Goal: Task Accomplishment & Management: Manage account settings

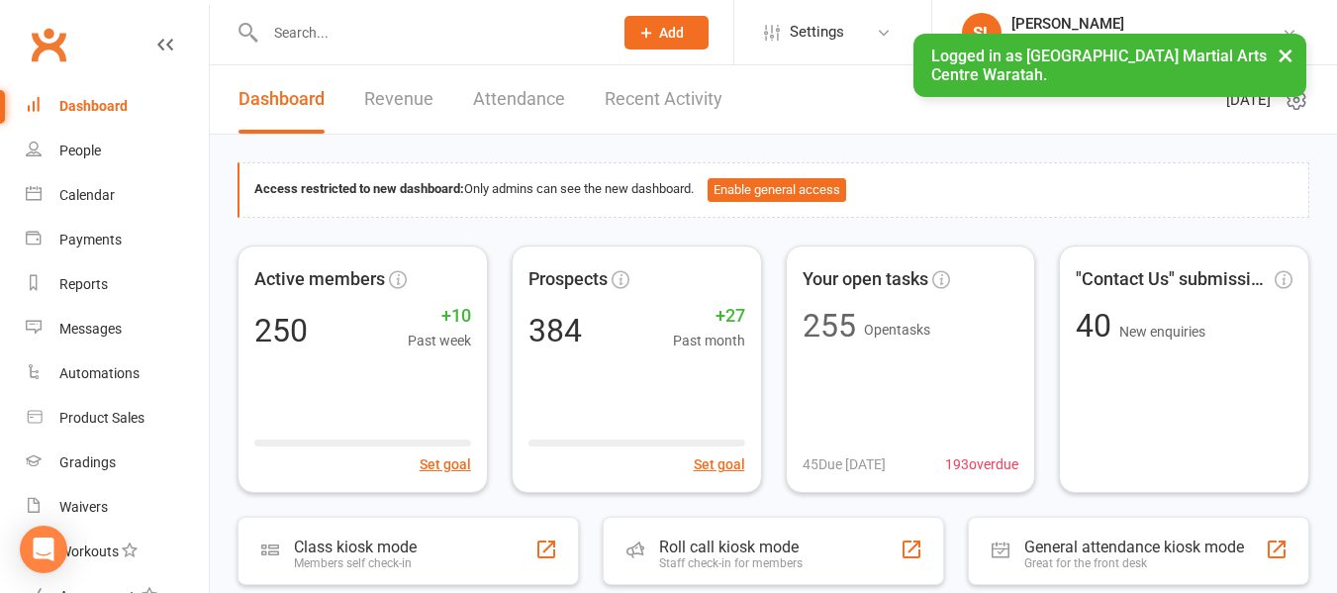
click at [346, 34] on input "text" at bounding box center [428, 33] width 339 height 28
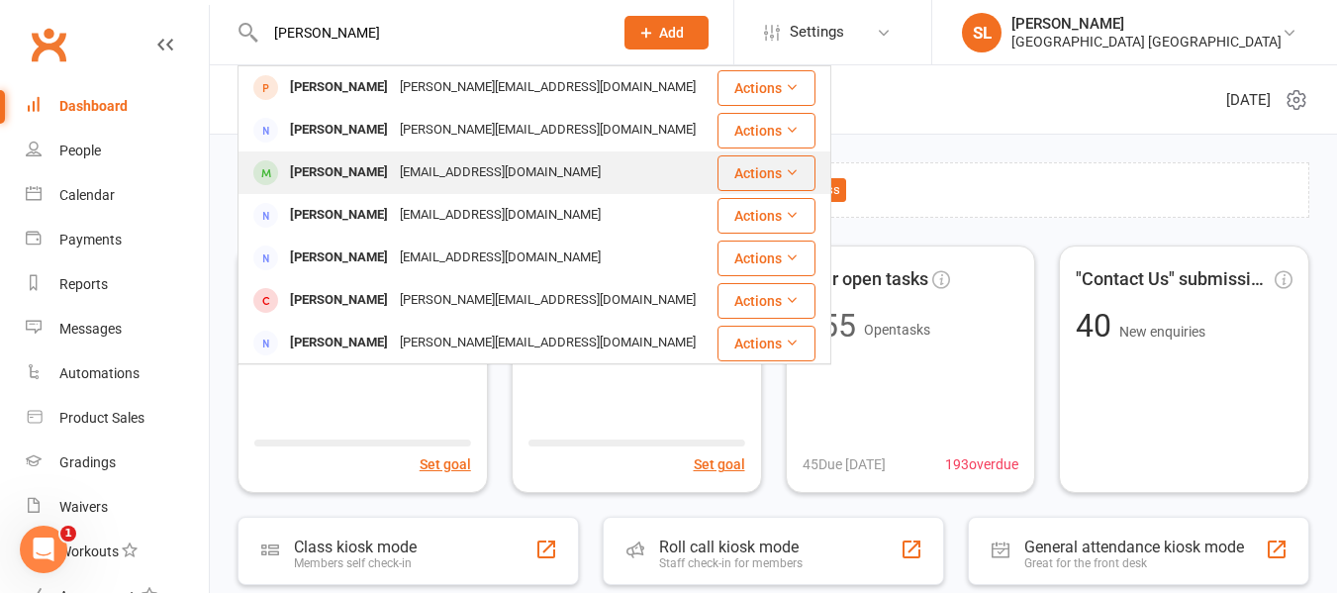
type input "michael"
click at [358, 173] on div "Michael Halverson" at bounding box center [339, 172] width 110 height 29
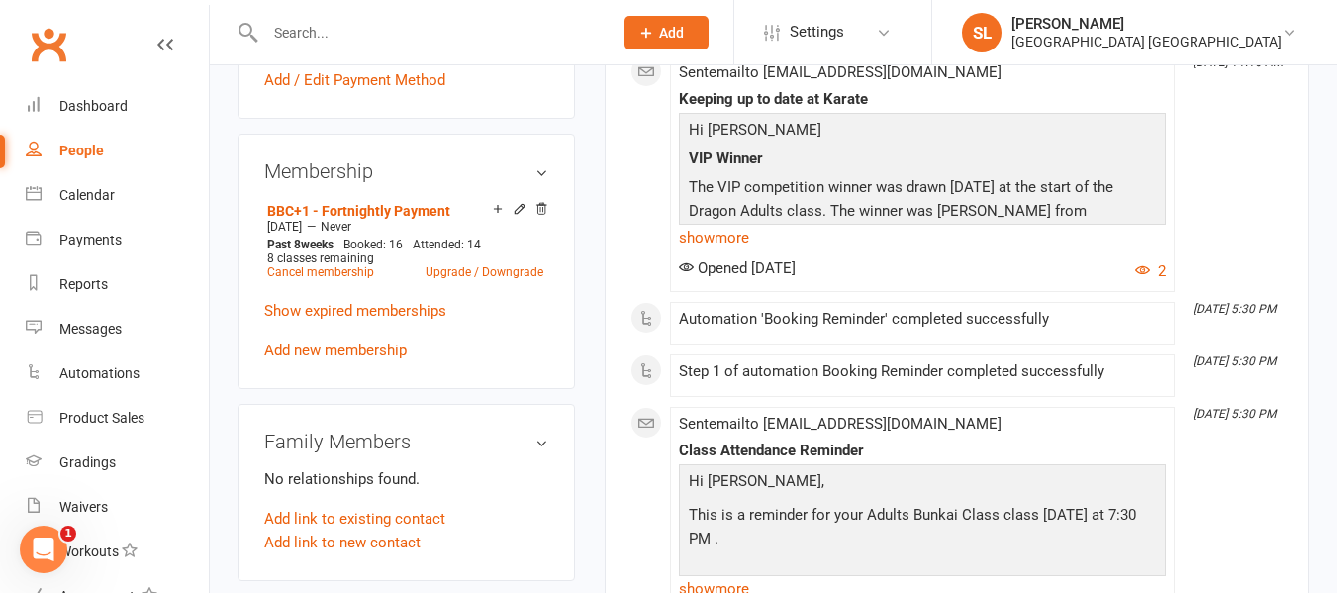
scroll to position [891, 0]
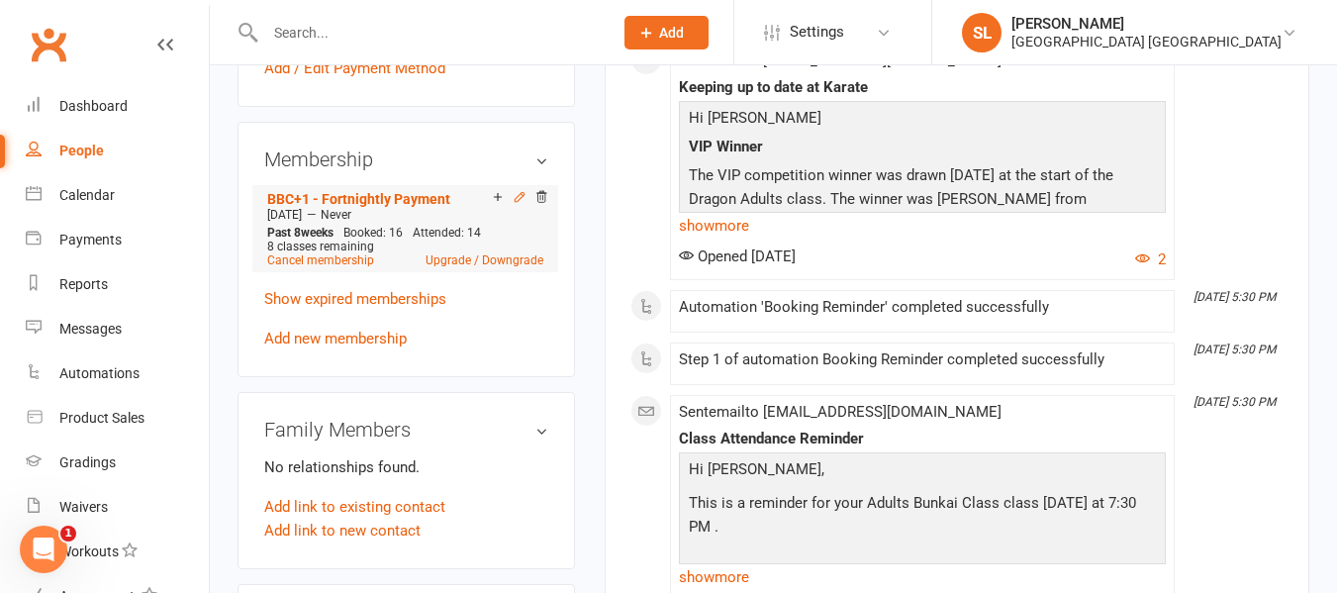
click at [516, 204] on icon at bounding box center [520, 197] width 14 height 14
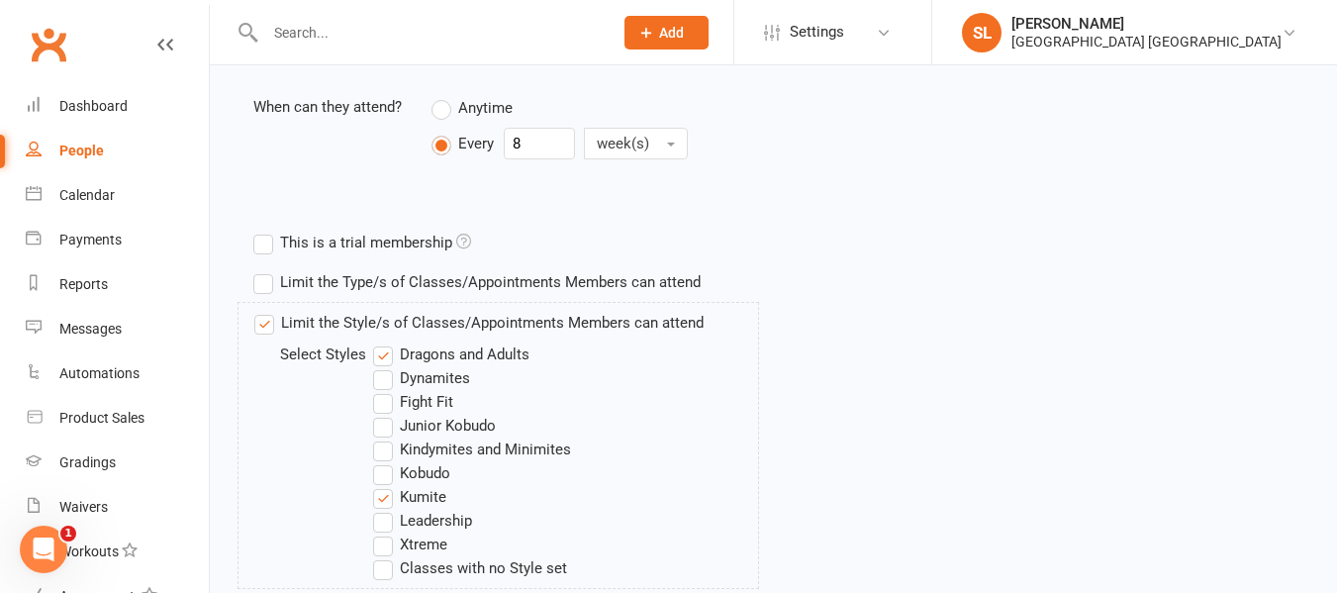
scroll to position [594, 0]
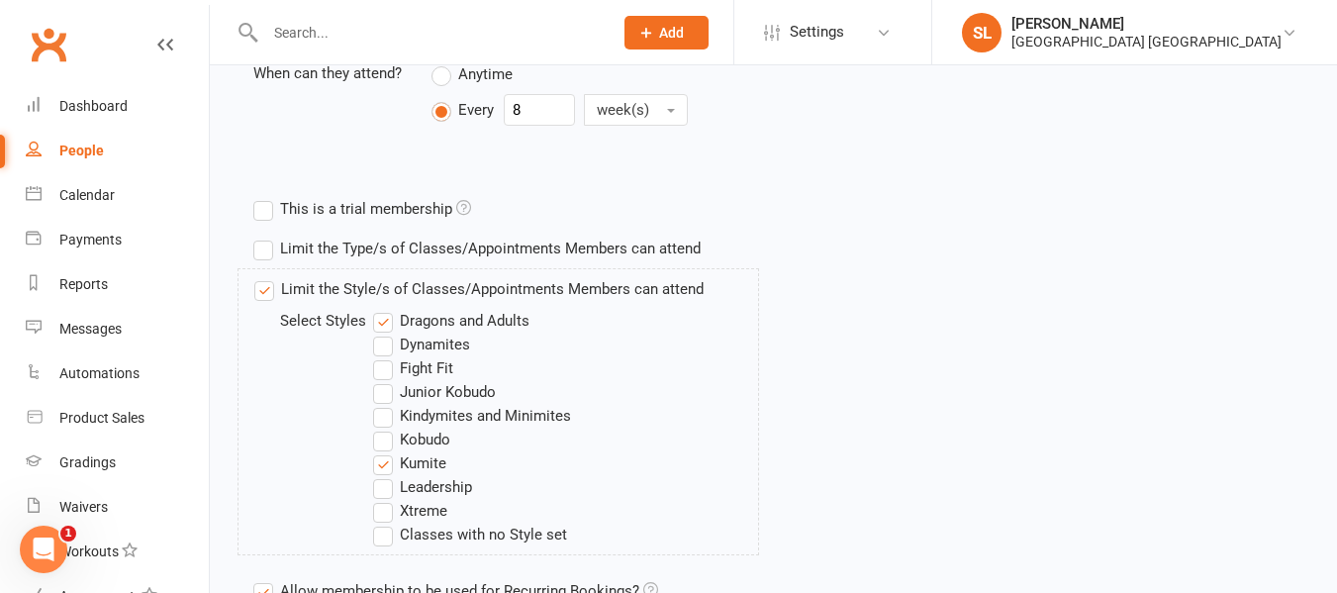
click at [385, 366] on label "Fight Fit" at bounding box center [413, 368] width 80 height 24
click at [385, 356] on input "Fight Fit" at bounding box center [379, 356] width 13 height 0
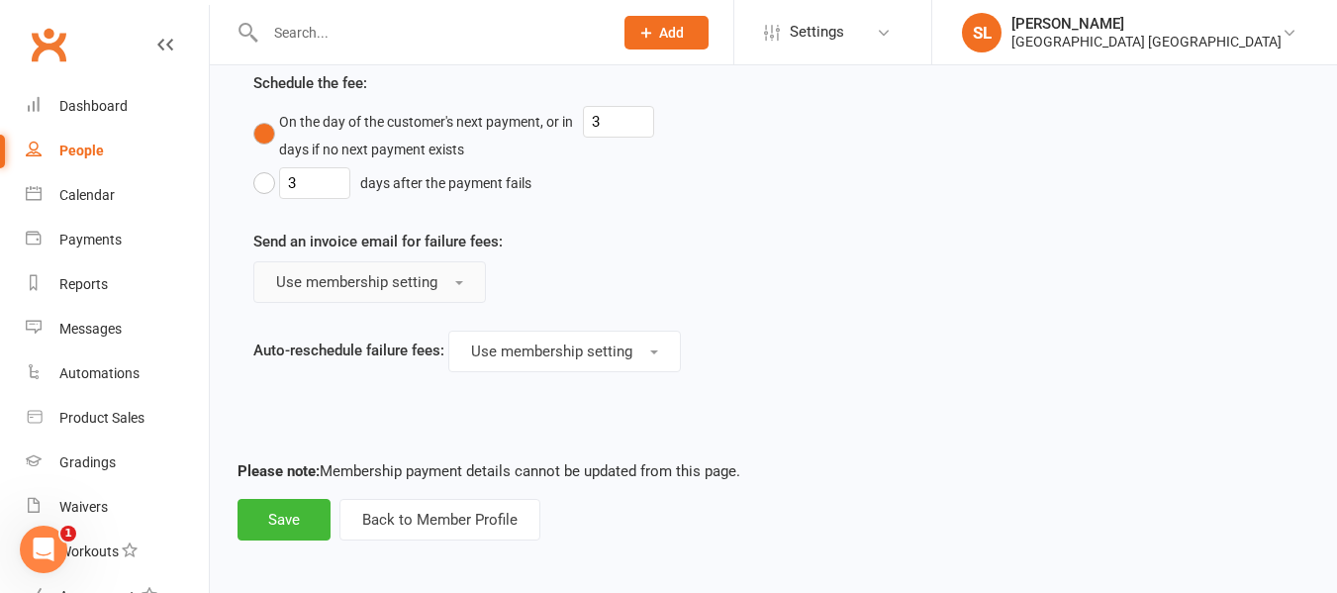
scroll to position [1627, 0]
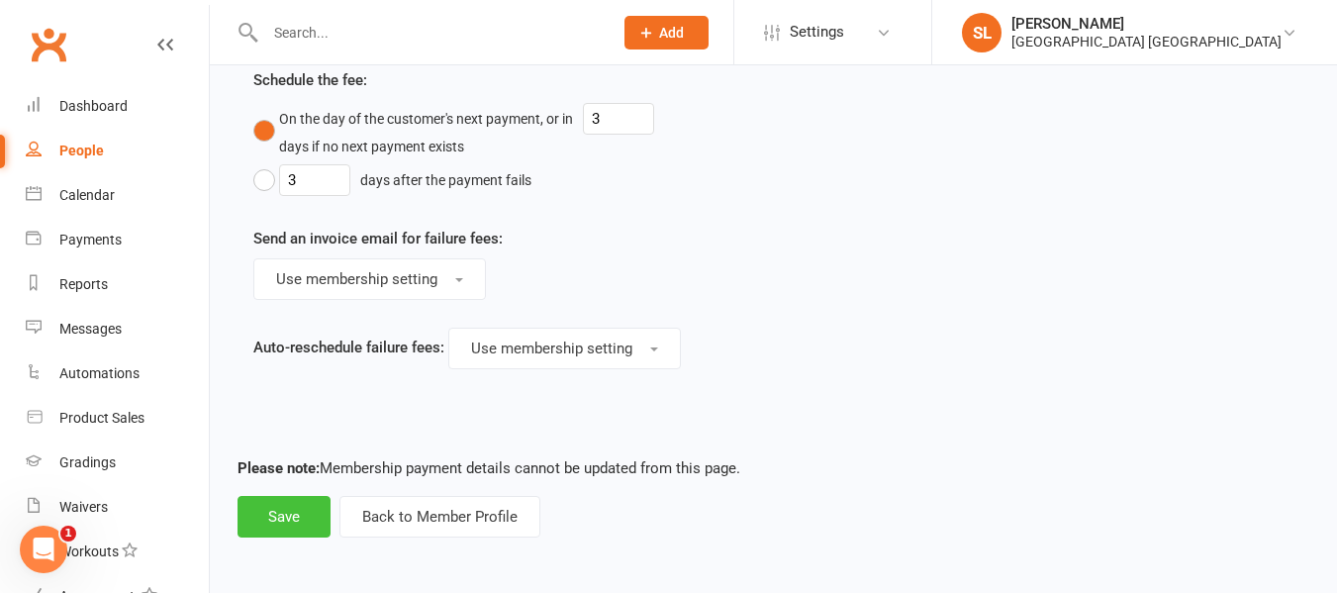
click at [274, 516] on button "Save" at bounding box center [283, 517] width 93 height 42
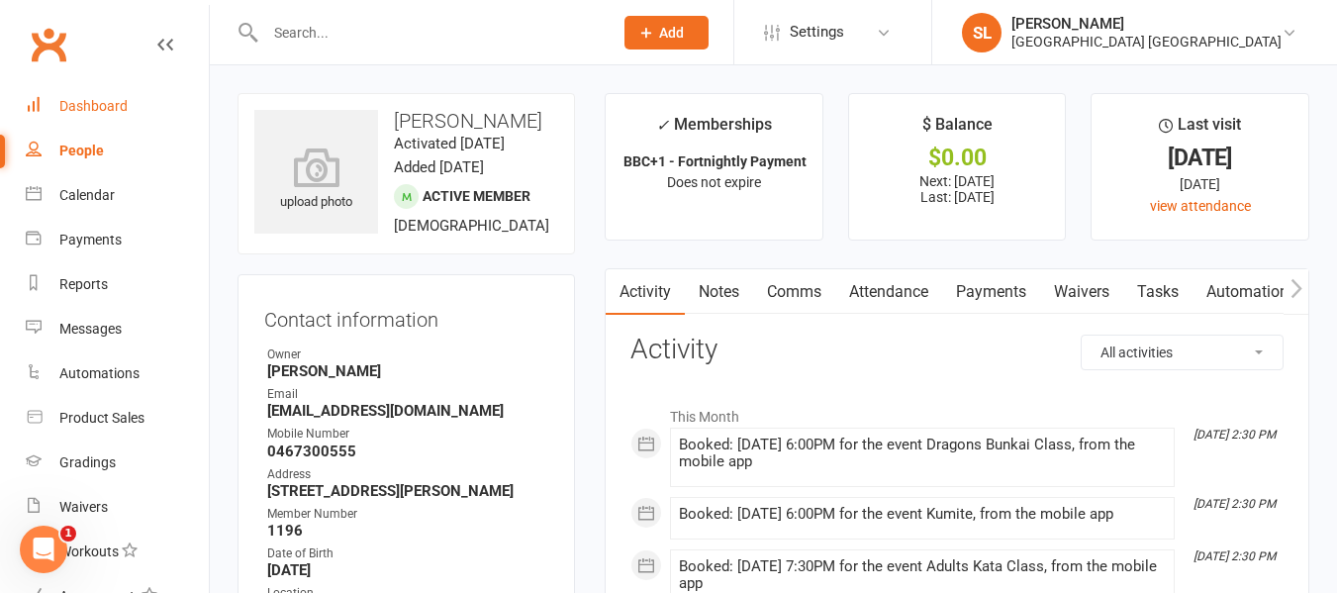
click at [100, 110] on div "Dashboard" at bounding box center [93, 106] width 68 height 16
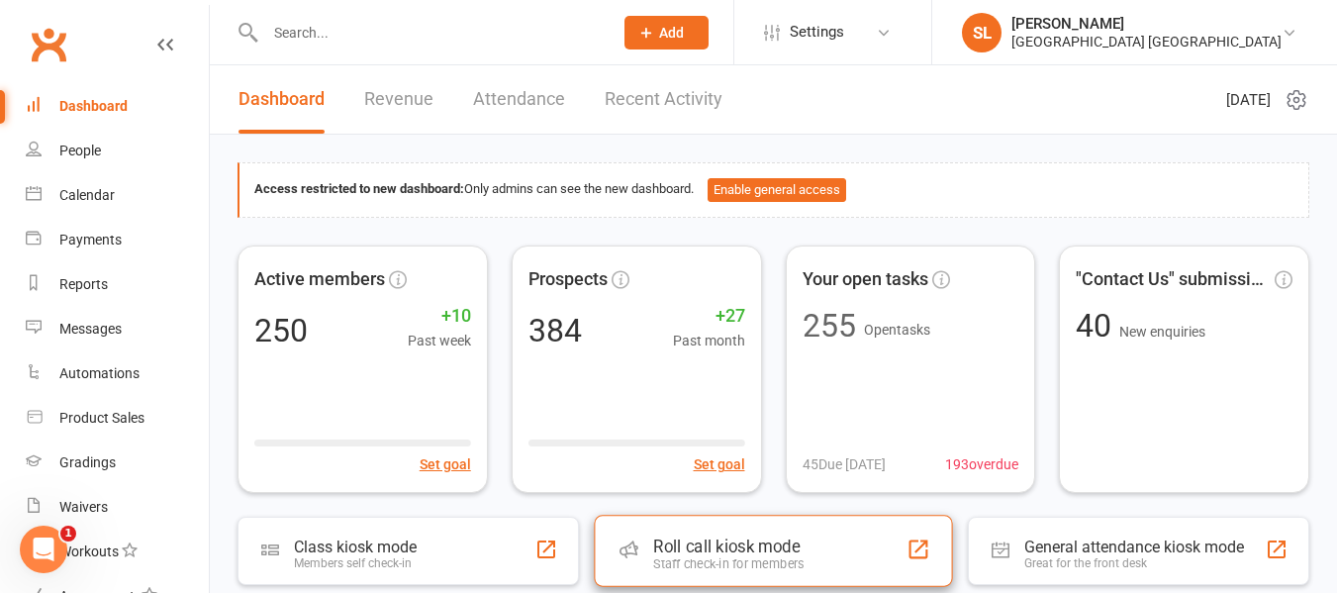
click at [665, 552] on div "Roll call kiosk mode" at bounding box center [728, 546] width 150 height 20
